Goal: Task Accomplishment & Management: Manage account settings

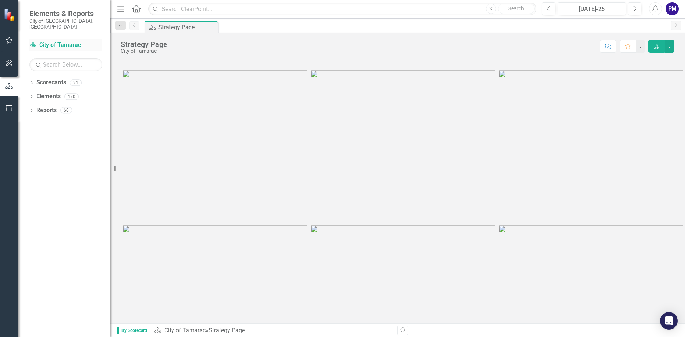
click at [70, 41] on link "Scorecard City of Tamarac" at bounding box center [65, 45] width 73 height 8
click at [57, 41] on link "Scorecard City of Tamarac" at bounding box center [65, 45] width 73 height 8
click at [11, 63] on icon "button" at bounding box center [9, 63] width 8 height 6
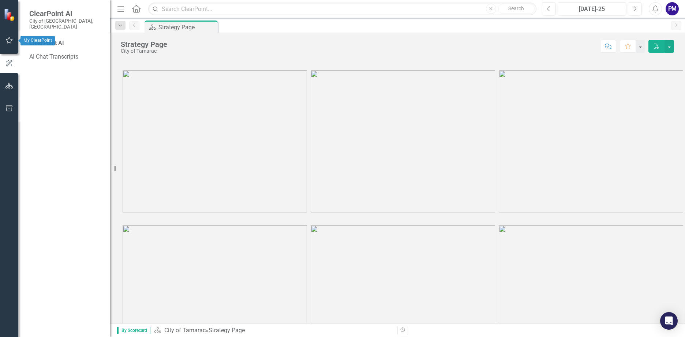
click at [8, 41] on icon "button" at bounding box center [9, 40] width 8 height 6
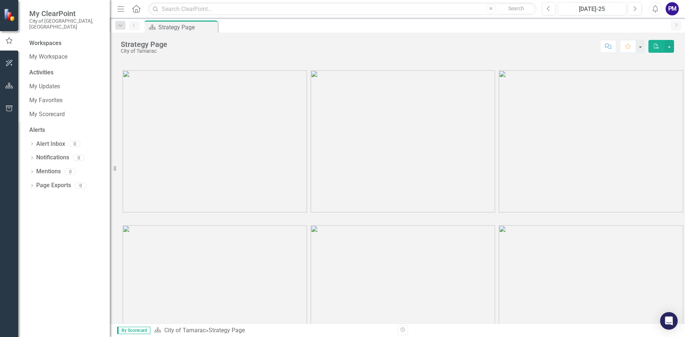
click at [11, 13] on img at bounding box center [10, 14] width 13 height 13
click at [52, 110] on link "My Scorecard" at bounding box center [65, 114] width 73 height 8
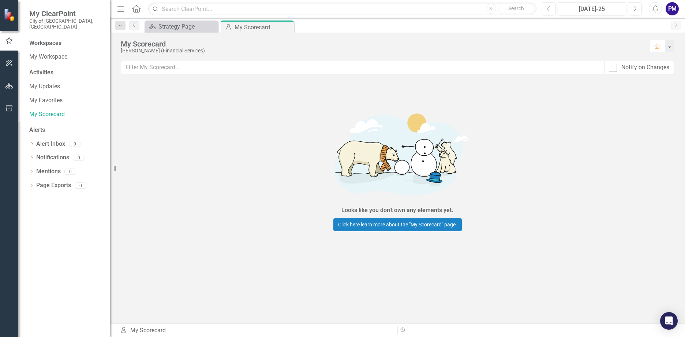
click at [187, 20] on div "Dropdown Search Scorecard Strategy Page Close My Scorecard My Scorecard Pin Pre…" at bounding box center [397, 25] width 575 height 15
click at [186, 29] on div "Strategy Page" at bounding box center [182, 26] width 48 height 9
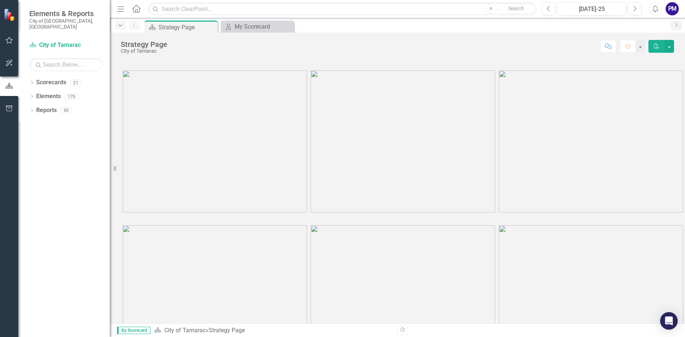
click at [123, 26] on icon "Dropdown" at bounding box center [120, 25] width 7 height 5
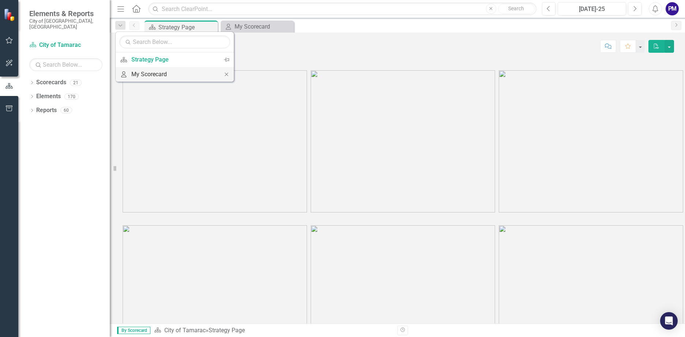
click at [159, 78] on div "My Scorecard" at bounding box center [173, 74] width 84 height 9
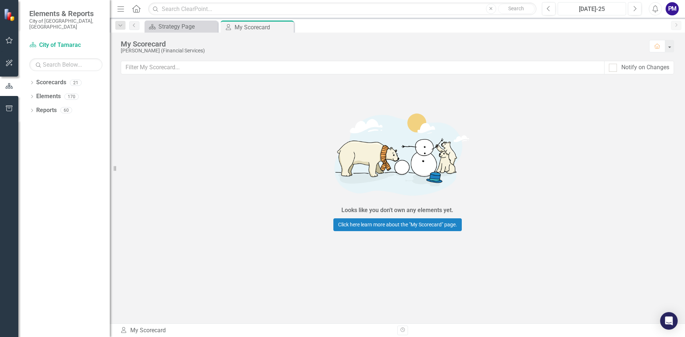
click at [599, 12] on div "[DATE]-25" at bounding box center [591, 9] width 63 height 9
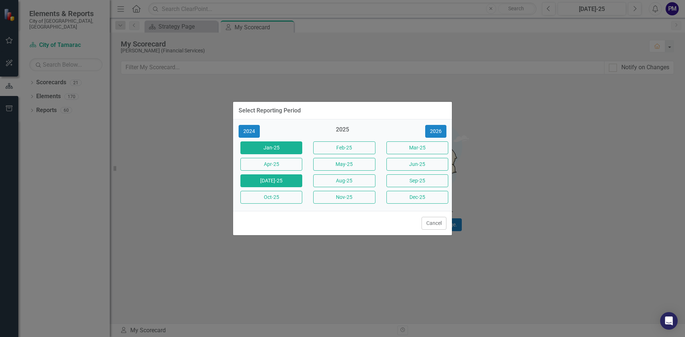
click at [273, 146] on button "Jan-25" at bounding box center [271, 147] width 62 height 13
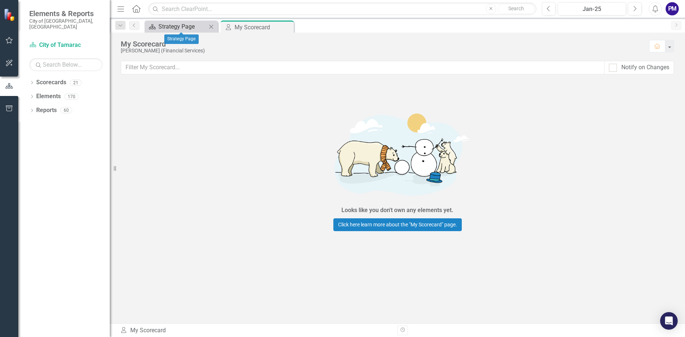
click at [183, 24] on div "Strategy Page" at bounding box center [182, 26] width 48 height 9
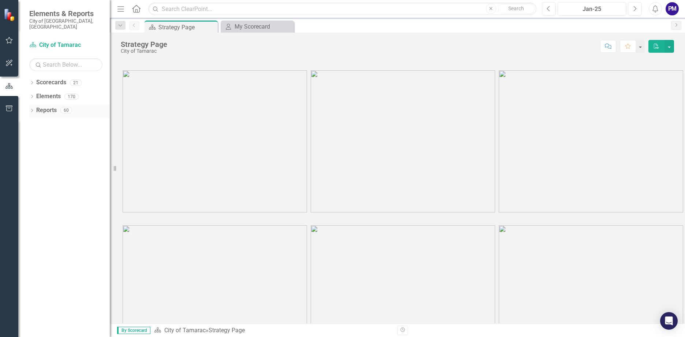
click at [50, 106] on link "Reports" at bounding box center [46, 110] width 20 height 8
click at [55, 92] on link "Elements" at bounding box center [48, 96] width 25 height 8
click at [70, 41] on link "Scorecard City of Tamarac" at bounding box center [65, 45] width 73 height 8
click at [594, 12] on div "Jan-25" at bounding box center [591, 9] width 63 height 9
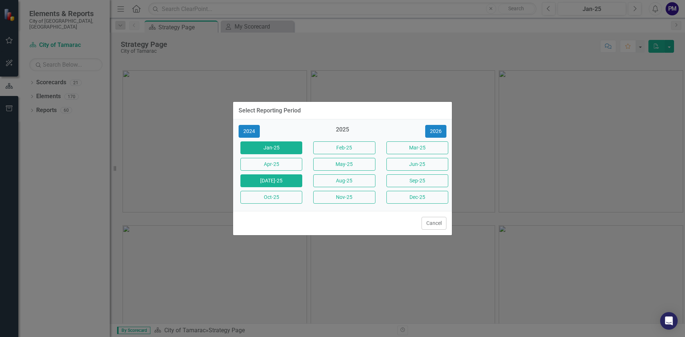
click at [268, 185] on button "[DATE]-25" at bounding box center [271, 180] width 62 height 13
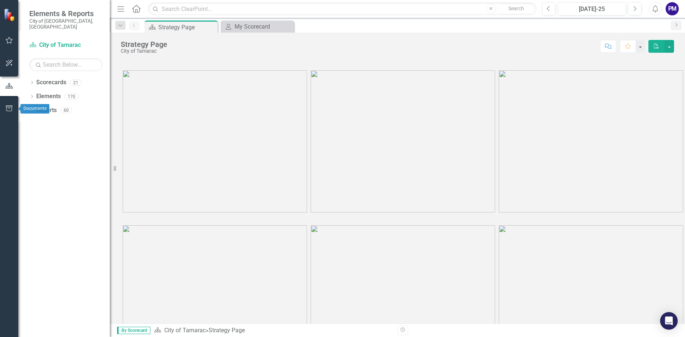
click at [11, 104] on button "button" at bounding box center [9, 108] width 16 height 15
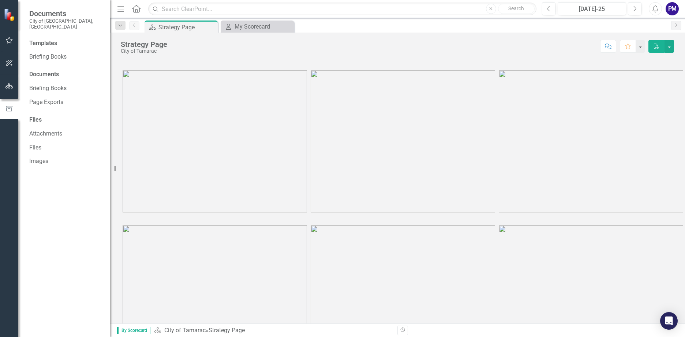
click at [60, 70] on div "Documents" at bounding box center [65, 74] width 73 height 8
click at [40, 70] on div "Documents" at bounding box center [65, 74] width 73 height 8
click at [51, 39] on div "Templates" at bounding box center [65, 43] width 73 height 8
click at [58, 53] on link "Briefing Books" at bounding box center [65, 57] width 73 height 8
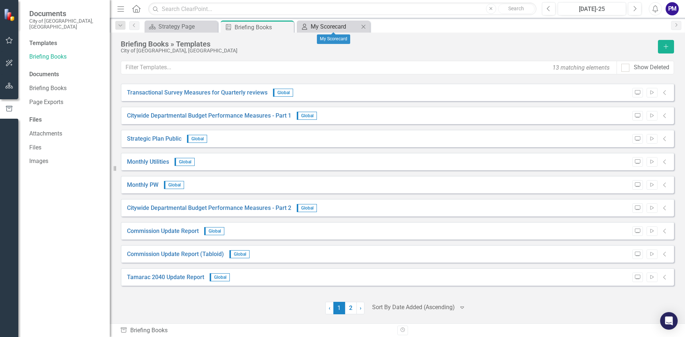
click at [333, 24] on div "My Scorecard" at bounding box center [335, 26] width 48 height 9
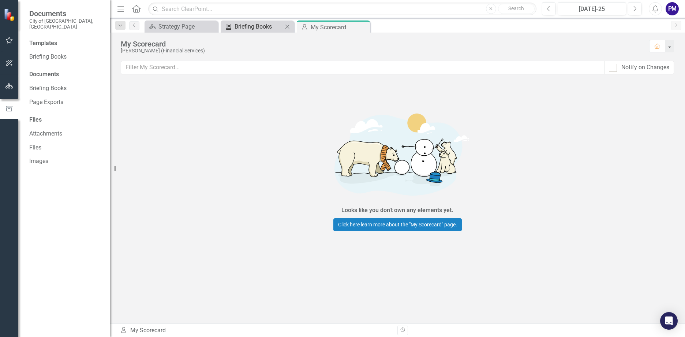
click at [260, 25] on div "Briefing Books" at bounding box center [259, 26] width 48 height 9
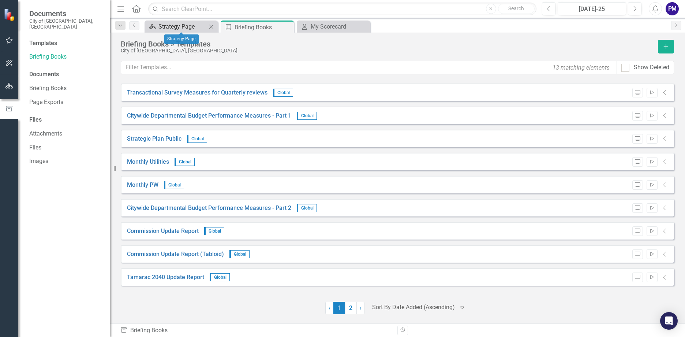
click at [196, 27] on div "Strategy Page" at bounding box center [182, 26] width 48 height 9
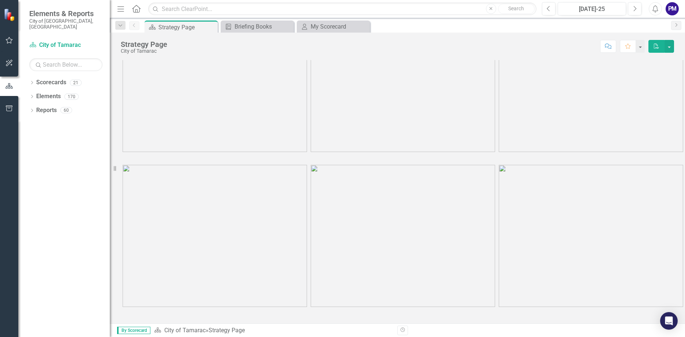
scroll to position [61, 0]
click at [78, 41] on link "Scorecard City of Tamarac" at bounding box center [65, 45] width 73 height 8
click at [10, 13] on img at bounding box center [10, 14] width 13 height 13
click at [7, 42] on icon "button" at bounding box center [9, 40] width 8 height 6
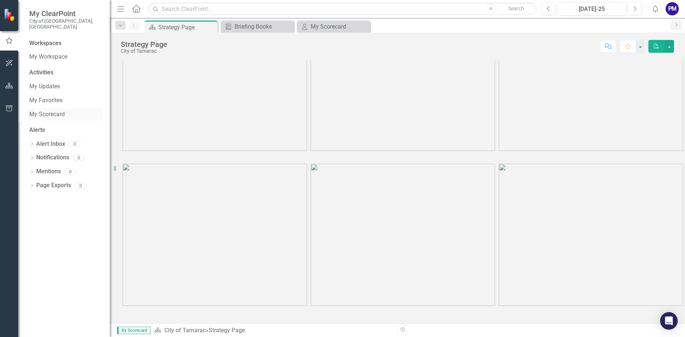
click at [48, 110] on link "My Scorecard" at bounding box center [65, 114] width 73 height 8
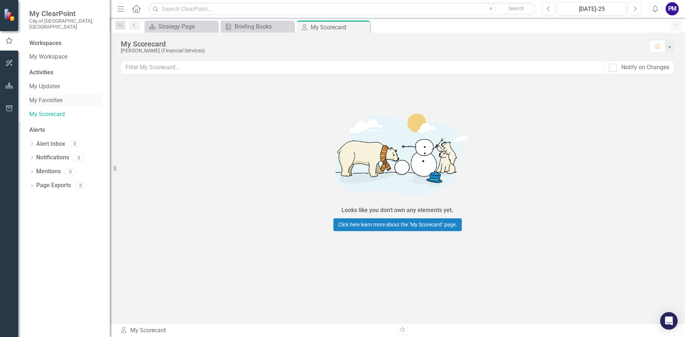
click at [48, 97] on link "My Favorites" at bounding box center [65, 100] width 73 height 8
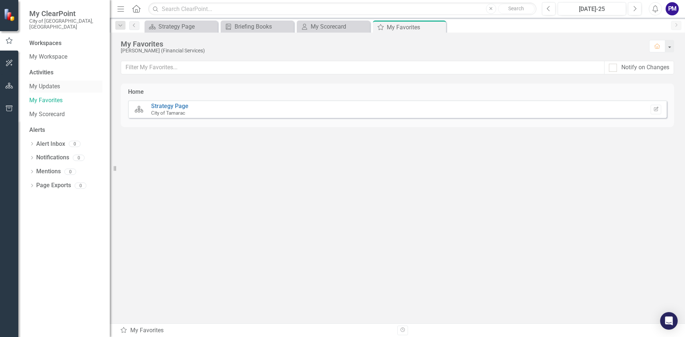
click at [52, 82] on link "My Updates" at bounding box center [65, 86] width 73 height 8
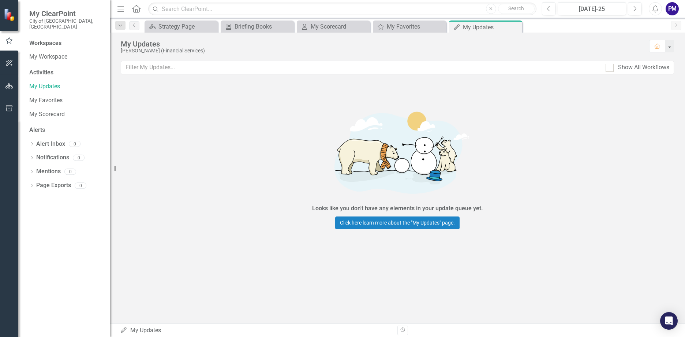
click at [46, 68] on div "Activities" at bounding box center [65, 72] width 73 height 8
click at [45, 68] on div "Activities" at bounding box center [65, 72] width 73 height 8
click at [58, 53] on link "My Workspace" at bounding box center [65, 57] width 73 height 8
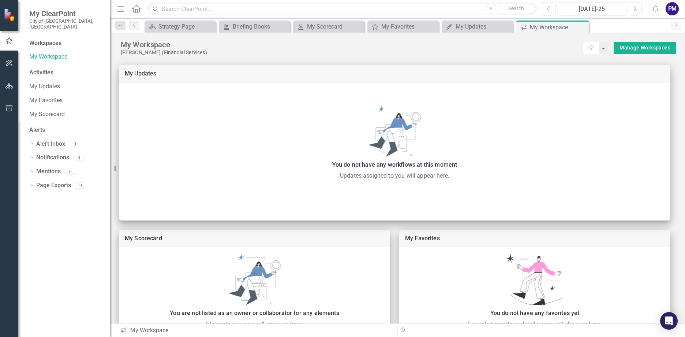
click at [51, 31] on div "My ClearPoint City of Tamarac, FL" at bounding box center [63, 19] width 91 height 39
click at [55, 39] on div "Workspaces" at bounding box center [45, 43] width 32 height 8
click at [56, 153] on link "Notifications" at bounding box center [52, 157] width 33 height 8
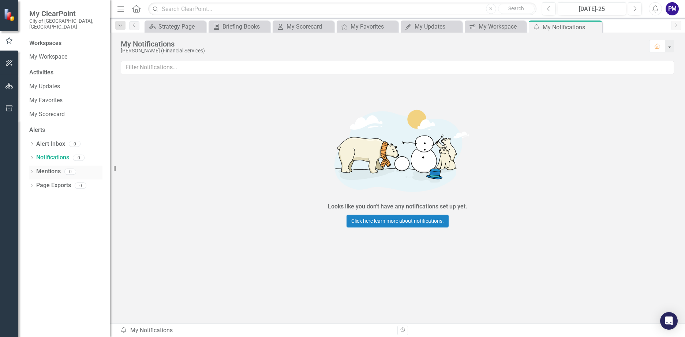
click at [53, 167] on link "Mentions" at bounding box center [48, 171] width 25 height 8
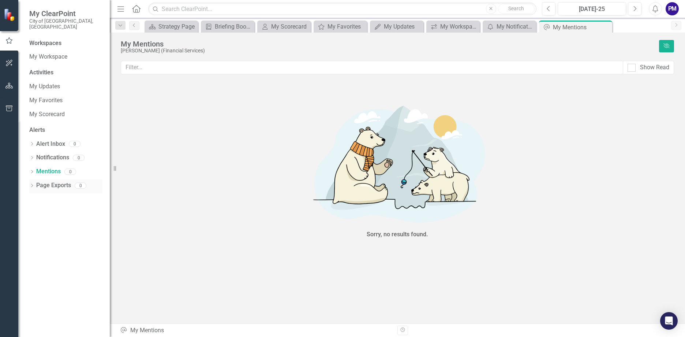
click at [52, 181] on link "Page Exports" at bounding box center [53, 185] width 35 height 8
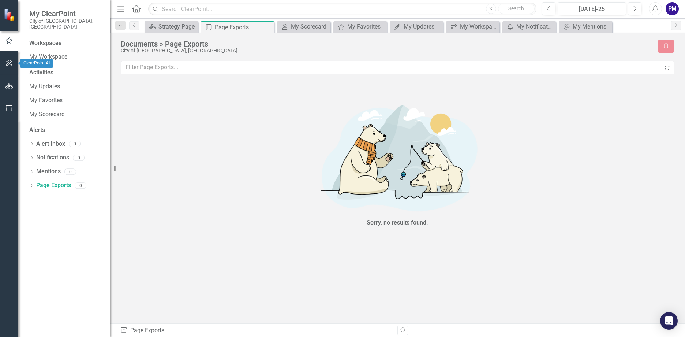
click at [10, 61] on icon "button" at bounding box center [9, 63] width 7 height 7
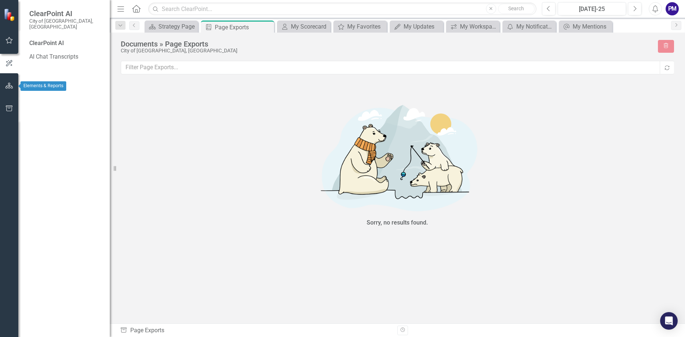
click at [10, 85] on icon "button" at bounding box center [9, 86] width 8 height 6
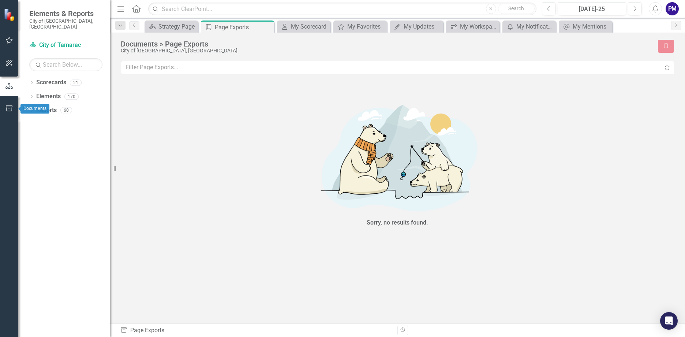
click at [10, 108] on icon "button" at bounding box center [9, 108] width 8 height 6
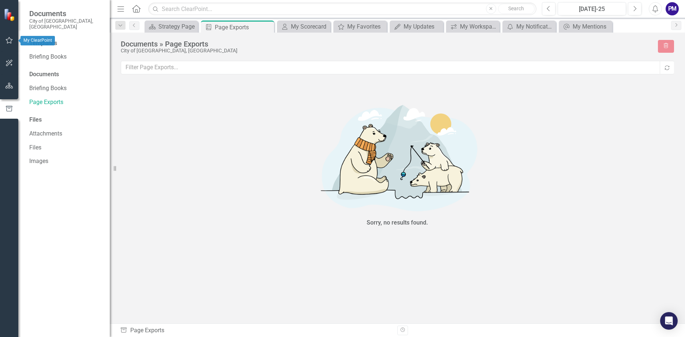
click at [11, 42] on icon "button" at bounding box center [9, 40] width 8 height 6
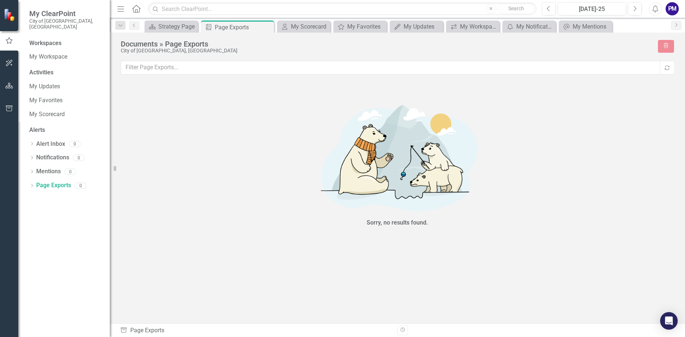
click at [9, 18] on img at bounding box center [10, 14] width 13 height 13
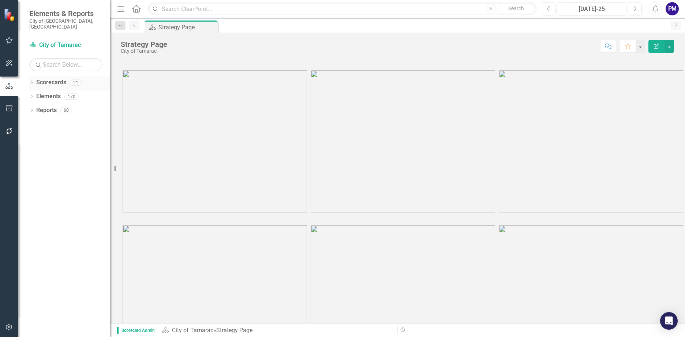
click at [56, 78] on link "Scorecards" at bounding box center [51, 82] width 30 height 8
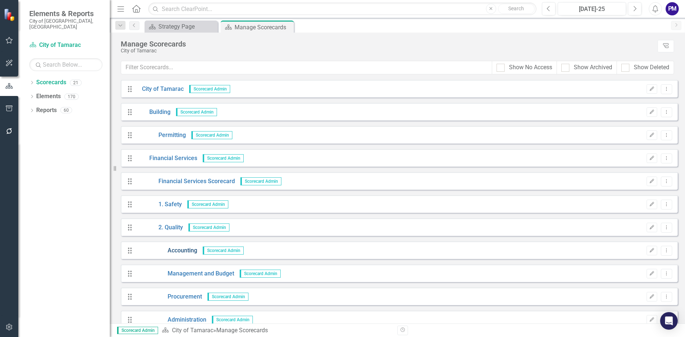
click at [188, 250] on link "Accounting" at bounding box center [167, 250] width 61 height 8
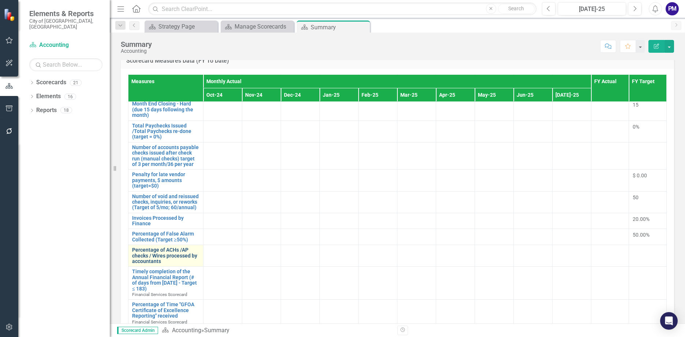
scroll to position [189, 0]
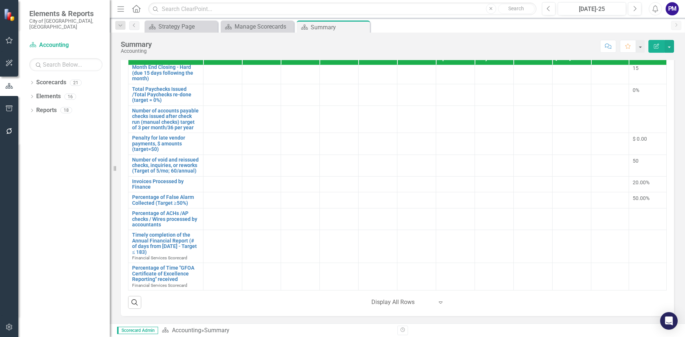
click at [211, 243] on td at bounding box center [222, 246] width 39 height 33
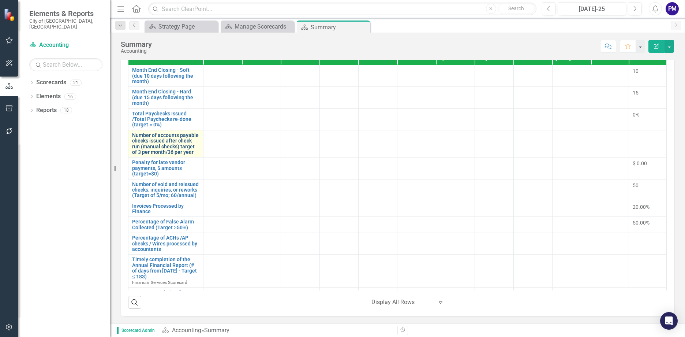
scroll to position [6, 0]
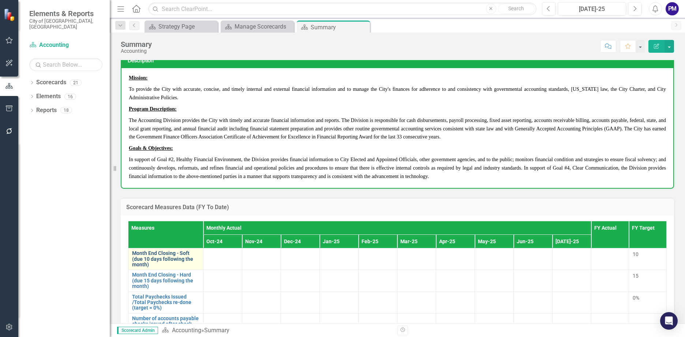
click at [171, 259] on link "Month End Closing - Soft (due 10 days following the month)" at bounding box center [165, 258] width 67 height 17
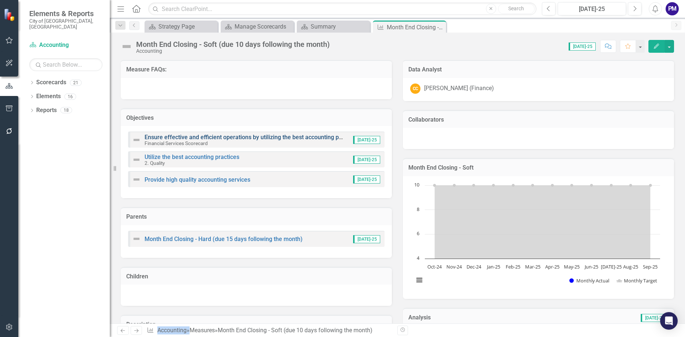
click at [301, 140] on link "Ensure effective and efficient operations by utilizing the best accounting prac…" at bounding box center [252, 137] width 215 height 7
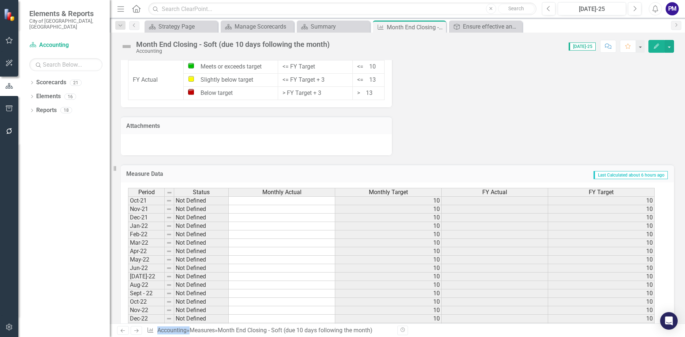
scroll to position [549, 0]
click at [279, 199] on td at bounding box center [282, 199] width 106 height 9
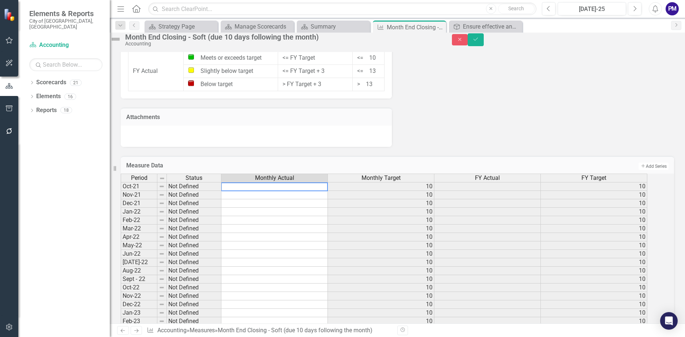
click at [413, 191] on td "10" at bounding box center [381, 186] width 106 height 9
click at [313, 191] on td at bounding box center [274, 186] width 106 height 9
click at [244, 258] on td at bounding box center [274, 254] width 106 height 8
click at [306, 191] on td at bounding box center [274, 186] width 106 height 9
type textarea "10"
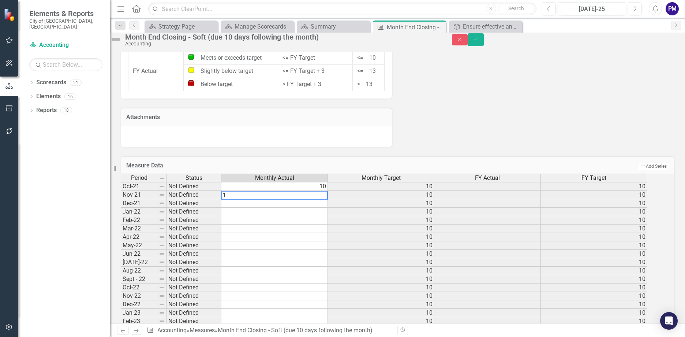
type textarea "10"
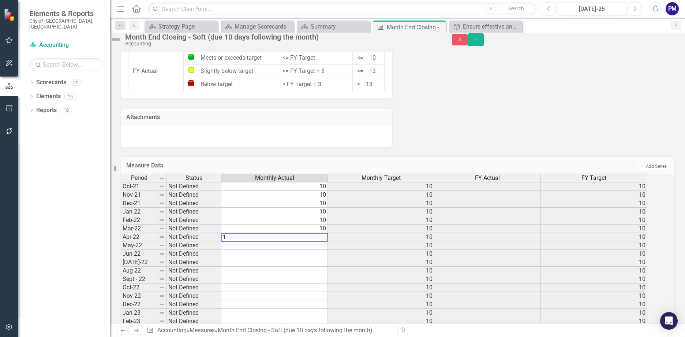
type textarea "10"
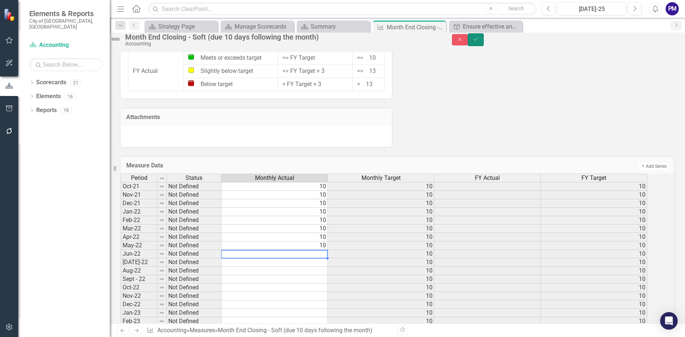
click at [479, 41] on icon "Save" at bounding box center [475, 39] width 7 height 5
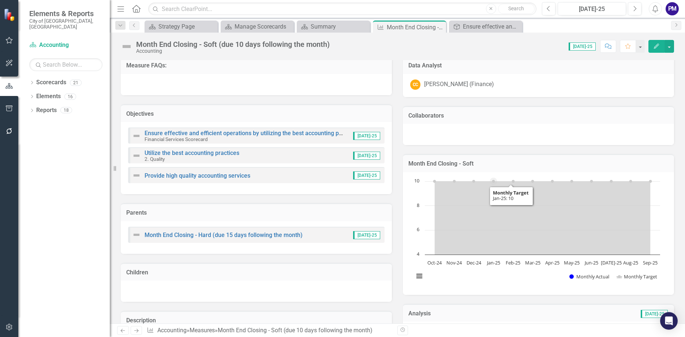
scroll to position [0, 0]
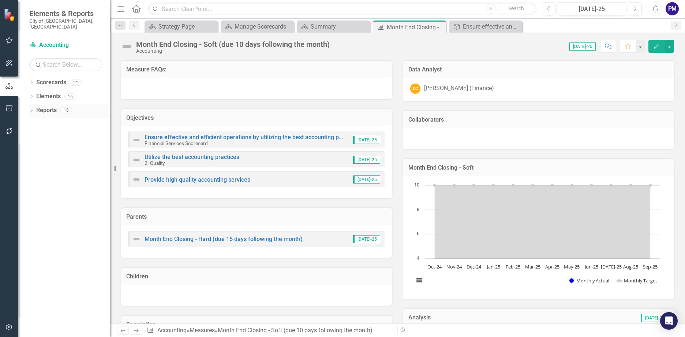
click at [44, 106] on link "Reports" at bounding box center [46, 110] width 20 height 8
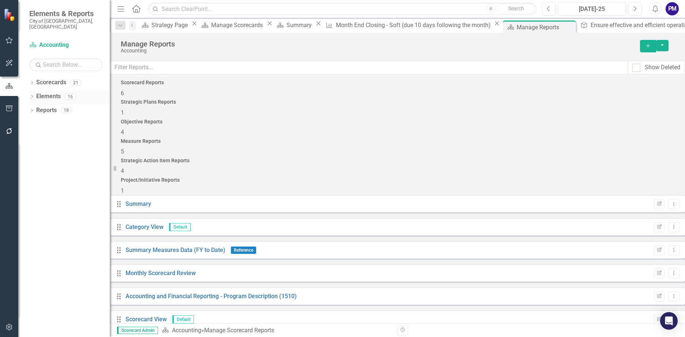
click at [56, 92] on link "Elements" at bounding box center [48, 96] width 25 height 8
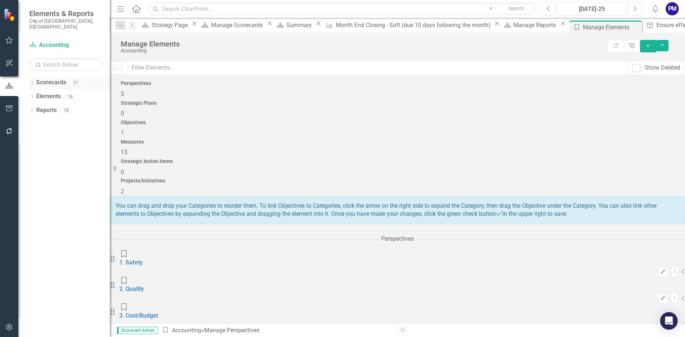
click at [57, 78] on link "Scorecards" at bounding box center [51, 82] width 30 height 8
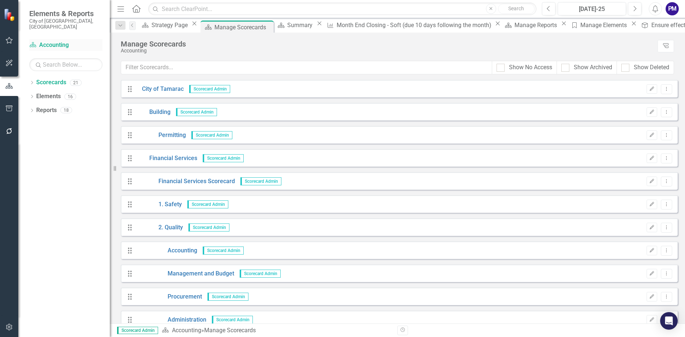
click at [65, 41] on link "Scorecard Accounting" at bounding box center [65, 45] width 73 height 8
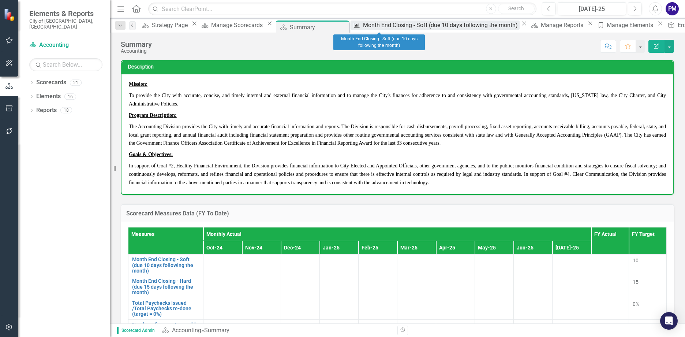
click at [390, 26] on div "Month End Closing - Soft (due 10 days following the month)" at bounding box center [441, 24] width 157 height 9
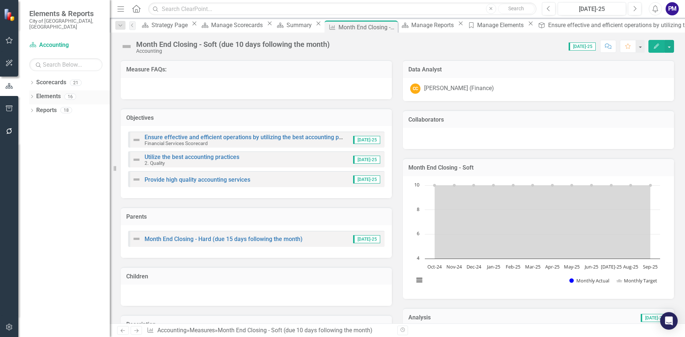
click at [76, 90] on div "Elements 16" at bounding box center [73, 97] width 74 height 14
click at [71, 79] on div "21" at bounding box center [76, 82] width 12 height 6
click at [49, 78] on link "Scorecards" at bounding box center [51, 82] width 30 height 8
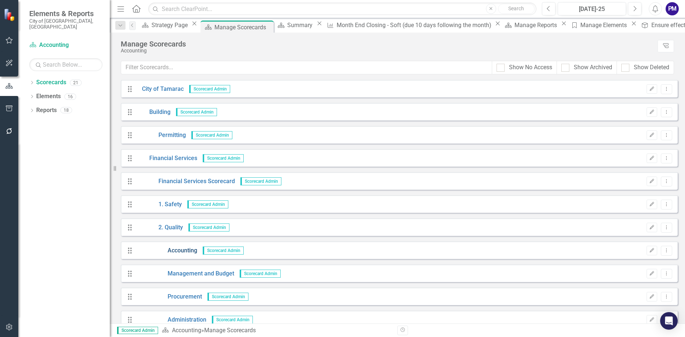
click at [193, 249] on link "Accounting" at bounding box center [167, 250] width 61 height 8
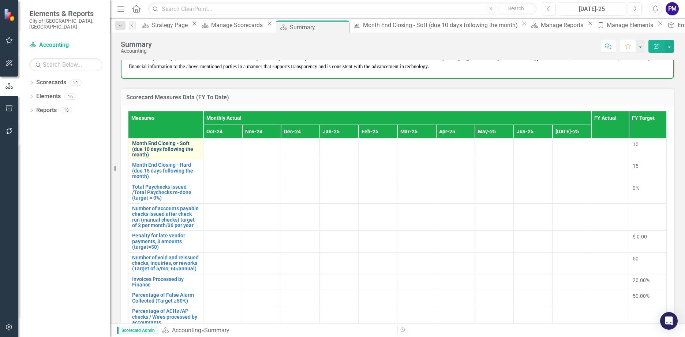
click at [180, 150] on link "Month End Closing - Soft (due 10 days following the month)" at bounding box center [165, 149] width 67 height 17
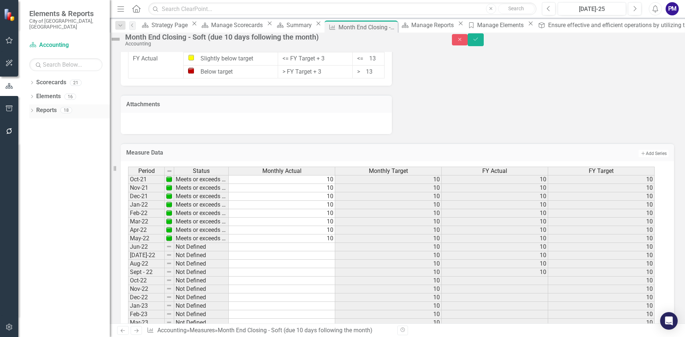
click at [38, 106] on link "Reports" at bounding box center [46, 110] width 20 height 8
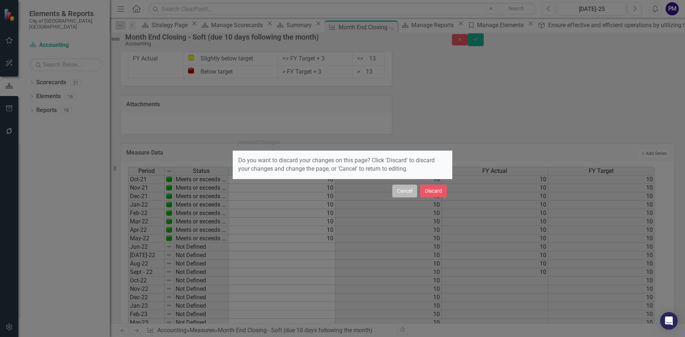
click at [401, 191] on button "Cancel" at bounding box center [404, 190] width 25 height 13
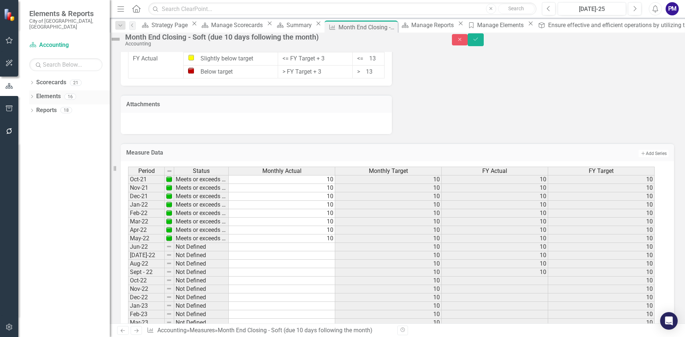
click at [46, 92] on link "Elements" at bounding box center [48, 96] width 25 height 8
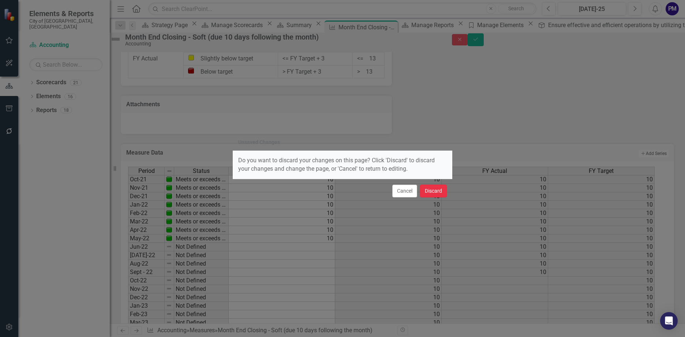
click at [438, 194] on button "Discard" at bounding box center [433, 190] width 27 height 13
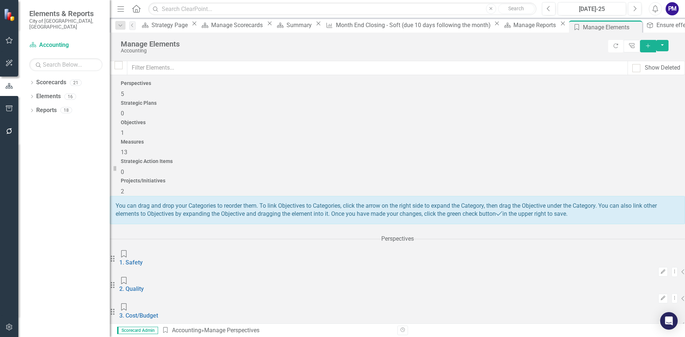
click at [56, 41] on link "Scorecard Accounting" at bounding box center [65, 45] width 73 height 8
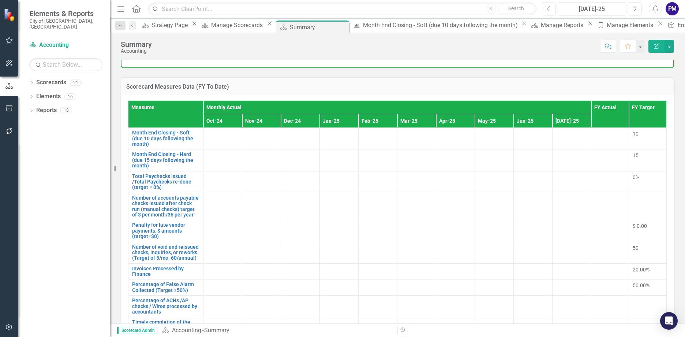
scroll to position [146, 0]
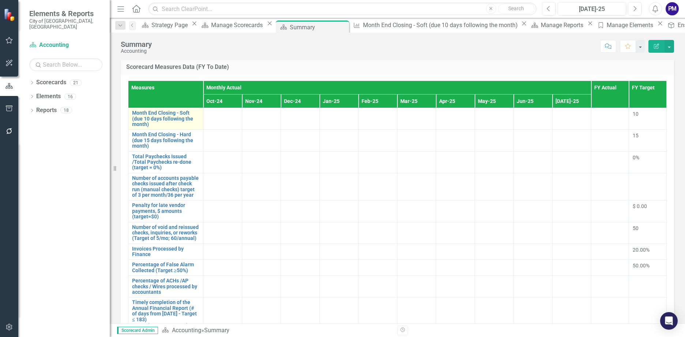
click at [0, 0] on link "Link Open Element" at bounding box center [0, 0] width 0 height 0
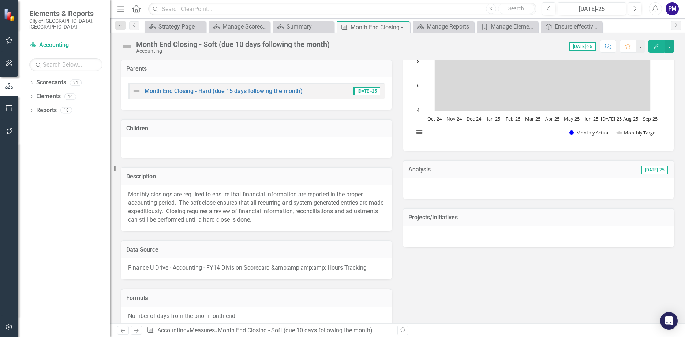
scroll to position [153, 0]
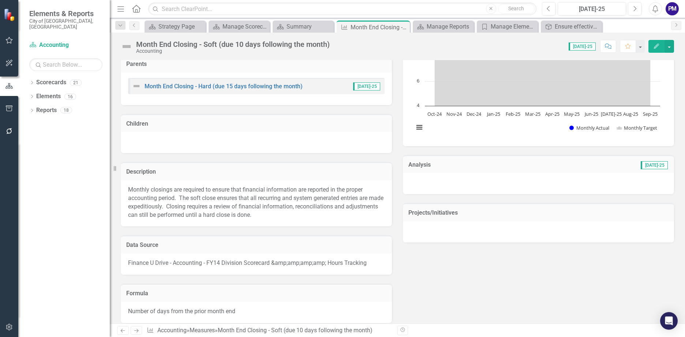
click at [299, 214] on p "Monthly closings are required to ensure that financial information are reported…" at bounding box center [256, 202] width 257 height 33
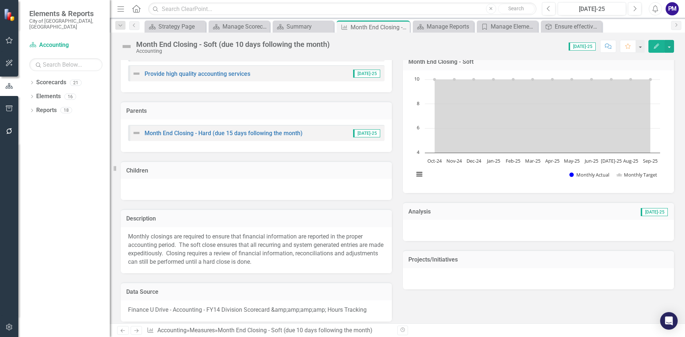
scroll to position [6, 0]
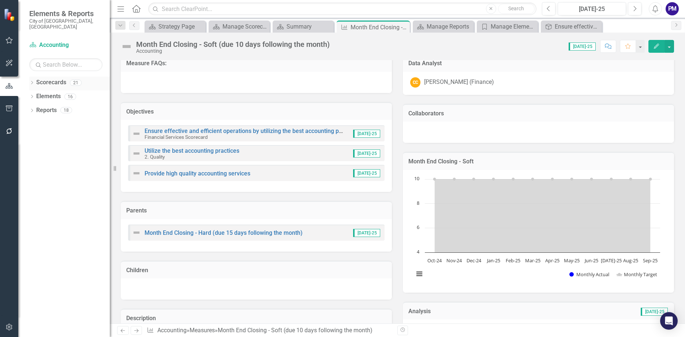
click at [56, 78] on link "Scorecards" at bounding box center [51, 82] width 30 height 8
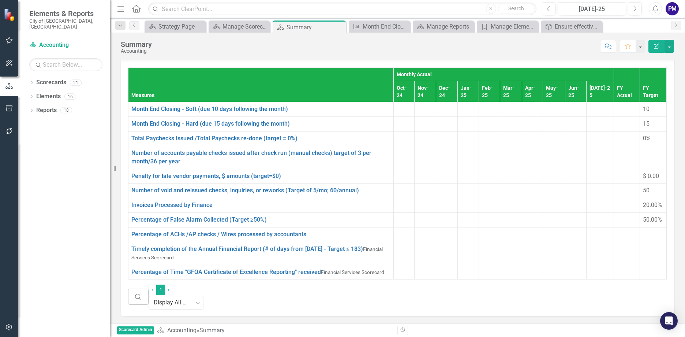
scroll to position [189, 0]
click at [171, 216] on link "Percentage of False Alarm Collected (Target ≥50%)" at bounding box center [198, 219] width 135 height 7
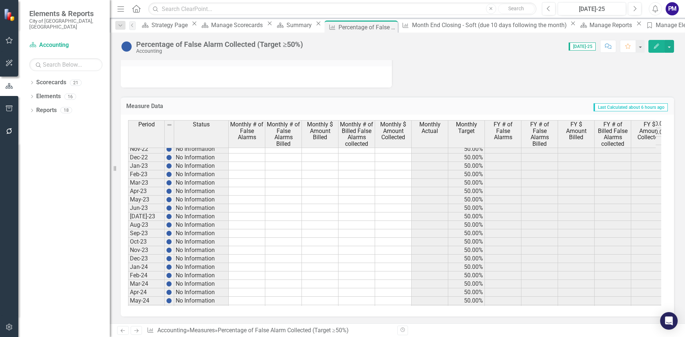
scroll to position [73, 0]
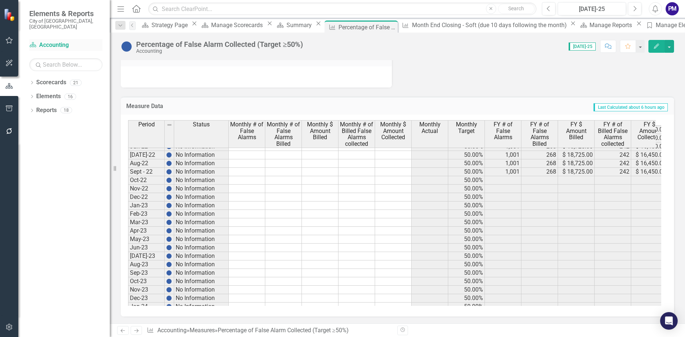
click at [41, 41] on link "Scorecard Accounting" at bounding box center [65, 45] width 73 height 8
